Goal: Information Seeking & Learning: Learn about a topic

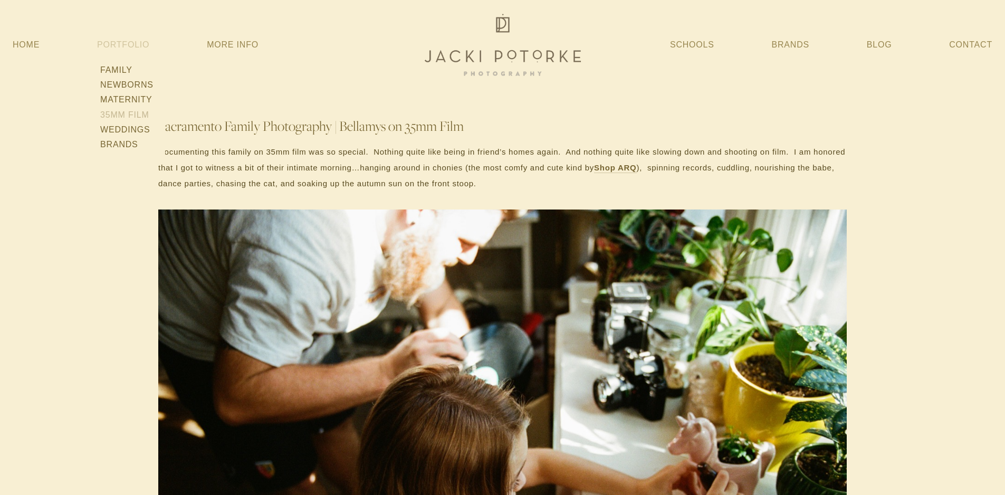
click at [136, 112] on link "35mm Film" at bounding box center [127, 115] width 60 height 15
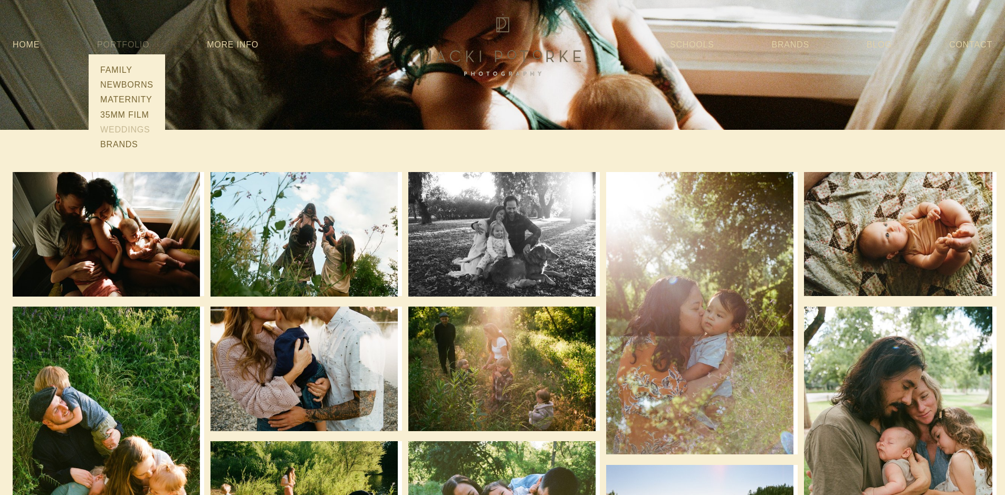
click at [132, 131] on link "Weddings" at bounding box center [127, 129] width 60 height 15
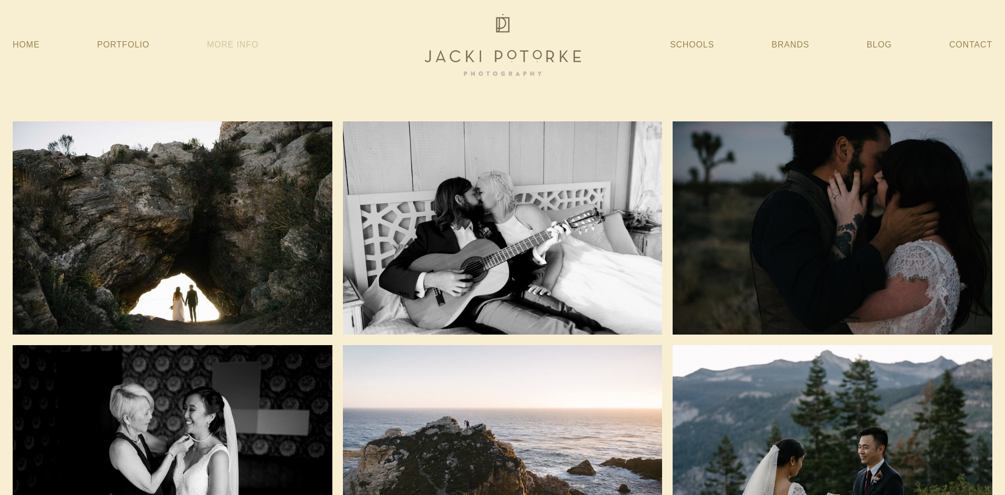
click at [234, 46] on link "More Info" at bounding box center [233, 44] width 52 height 19
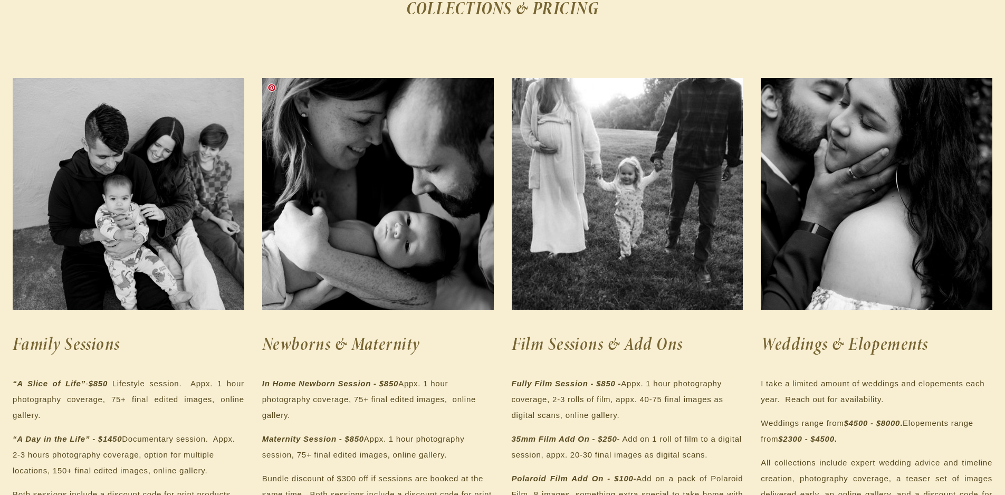
scroll to position [211, 0]
